Goal: Contribute content

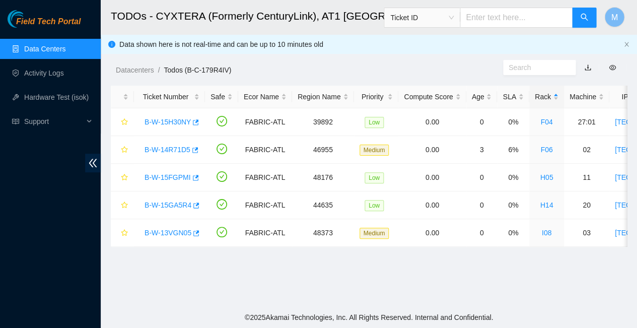
click at [48, 46] on link "Data Centers" at bounding box center [44, 49] width 41 height 8
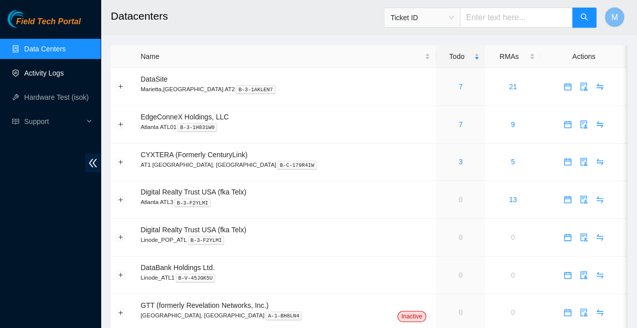
click at [44, 73] on link "Activity Logs" at bounding box center [44, 73] width 40 height 8
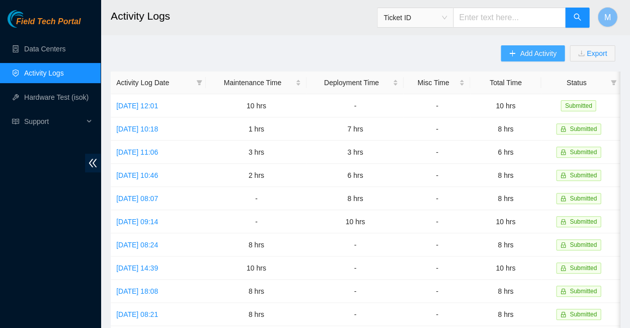
click at [539, 51] on span "Add Activity" at bounding box center [538, 53] width 36 height 11
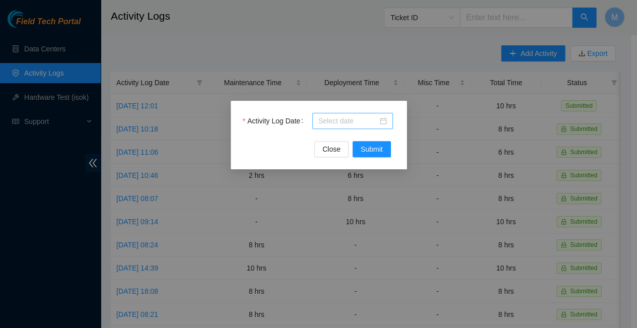
click at [355, 117] on input "Activity Log Date" at bounding box center [347, 120] width 59 height 11
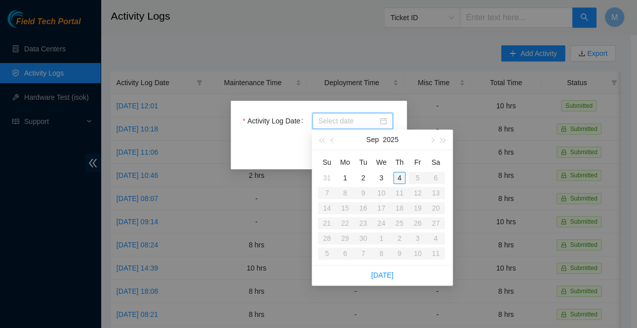
type input "[DATE]"
click at [399, 172] on div "4" at bounding box center [399, 178] width 12 height 12
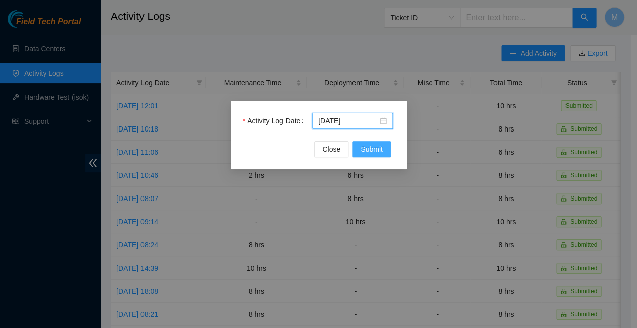
click at [371, 148] on span "Submit" at bounding box center [371, 148] width 22 height 11
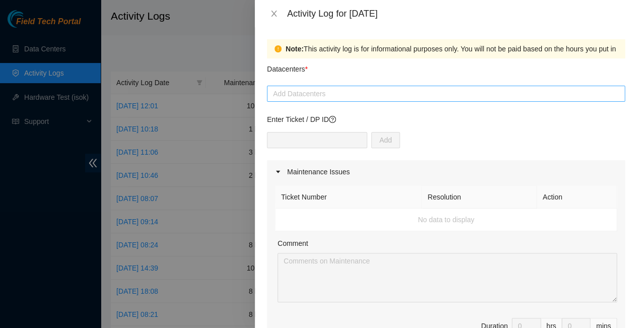
click at [327, 88] on div at bounding box center [445, 94] width 353 height 12
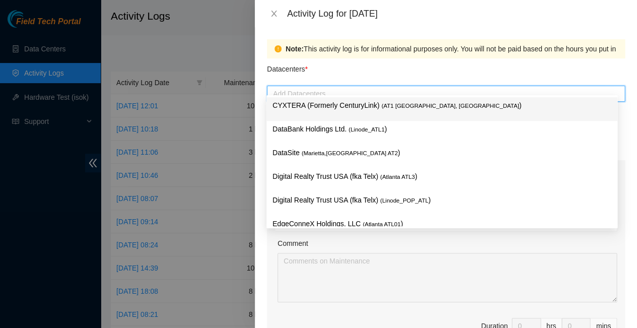
click at [328, 108] on p "CYXTERA (Formerly CenturyLink) ( AT1 Atlanta, GA )" at bounding box center [441, 106] width 339 height 12
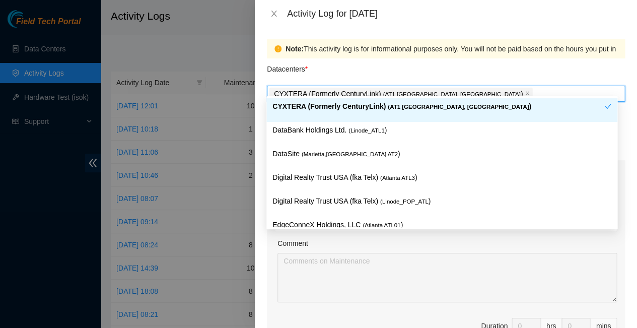
click at [432, 105] on p "CYXTERA (Formerly CenturyLink) ( AT1 Atlanta, GA )" at bounding box center [438, 107] width 332 height 12
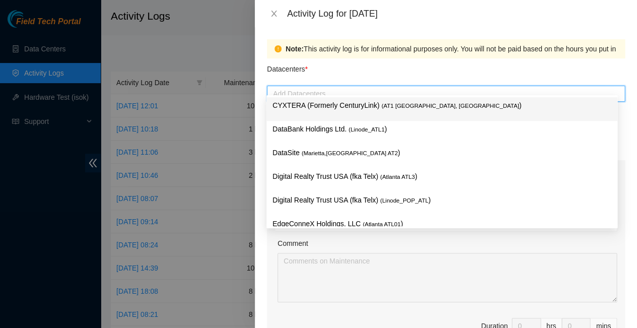
click at [331, 102] on p "CYXTERA (Formerly CenturyLink) ( AT1 Atlanta, GA )" at bounding box center [441, 106] width 339 height 12
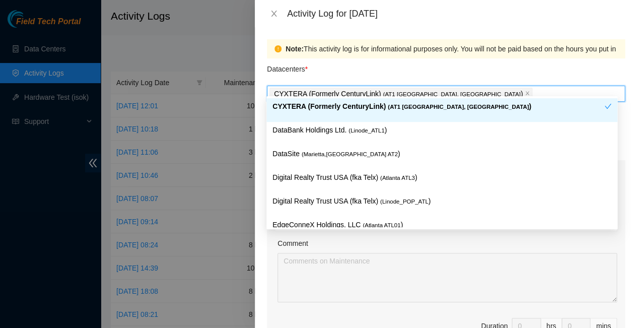
click at [378, 68] on div "Datacenters *" at bounding box center [446, 71] width 358 height 27
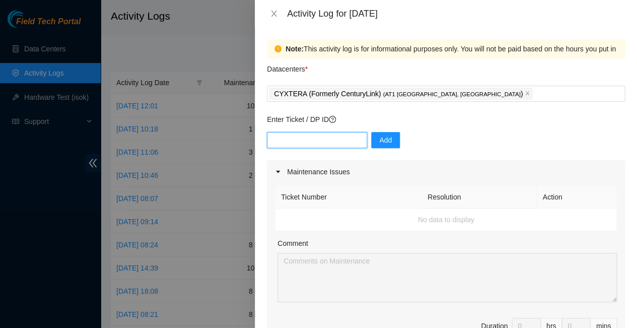
click at [317, 132] on input "text" at bounding box center [317, 140] width 100 height 16
type input "dp83833"
click at [379, 134] on span "Add" at bounding box center [385, 139] width 13 height 11
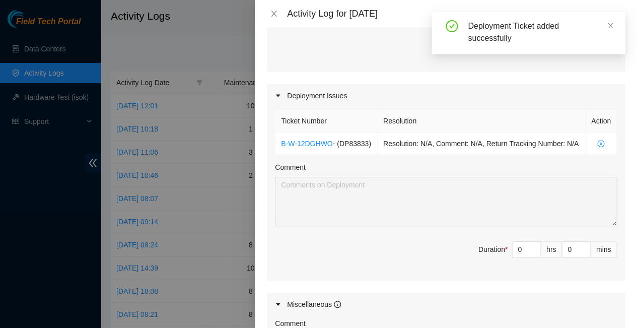
scroll to position [341, 0]
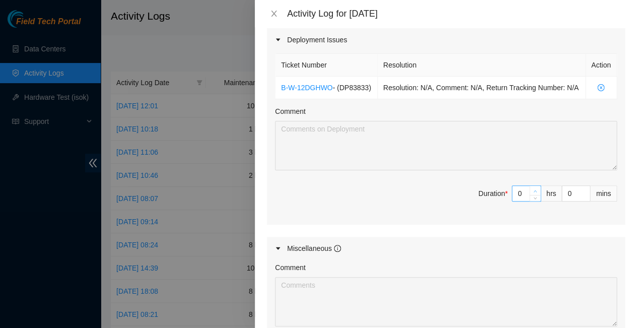
type input "1"
click at [532, 188] on span "up" at bounding box center [535, 191] width 6 height 6
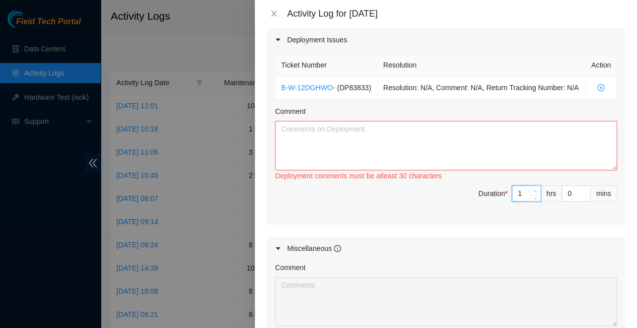
type input "0"
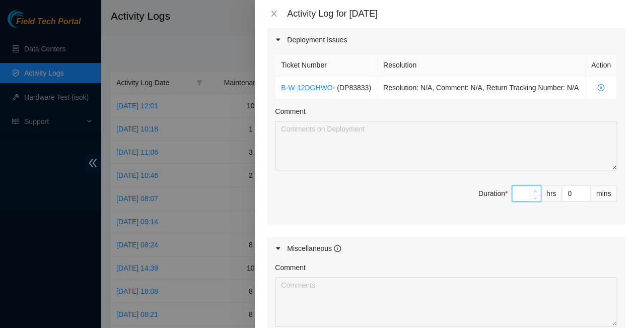
type input "8"
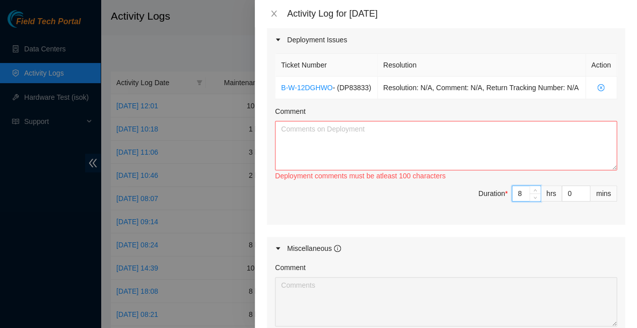
type input "8"
click at [301, 121] on textarea "Comment" at bounding box center [446, 145] width 342 height 49
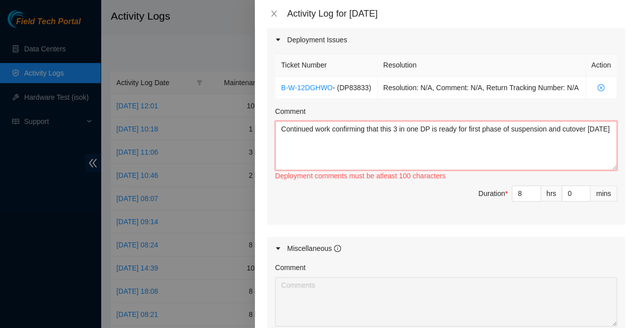
click at [570, 121] on textarea "Continued work confirming that this 3 in one DP is ready for first phase of sus…" at bounding box center [446, 145] width 342 height 49
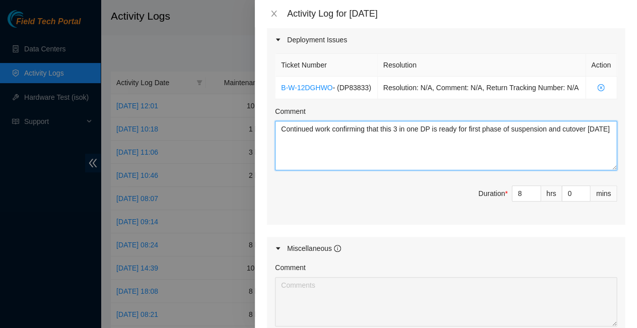
click at [308, 121] on textarea "Continued work confirming that this 3 in one DP is ready for first phase of sus…" at bounding box center [446, 145] width 342 height 49
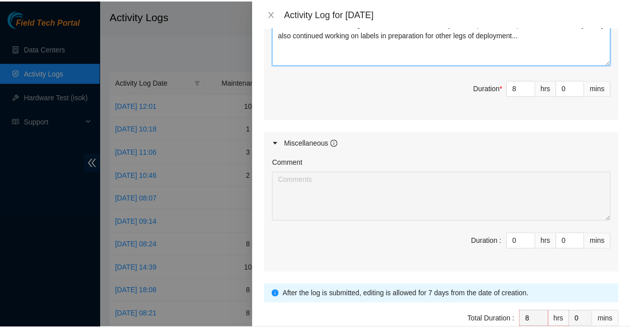
scroll to position [446, 0]
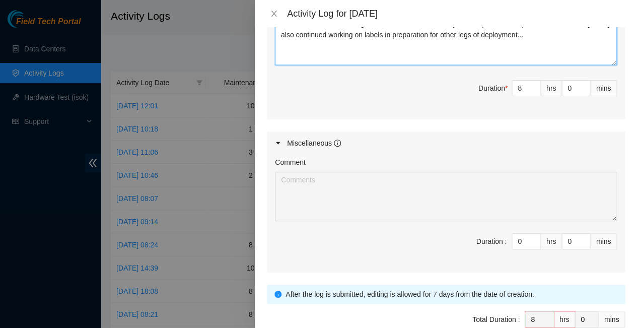
type textarea "Continued work confirming that this 3 in one DP is ready for first phase of sus…"
